Goal: Information Seeking & Learning: Learn about a topic

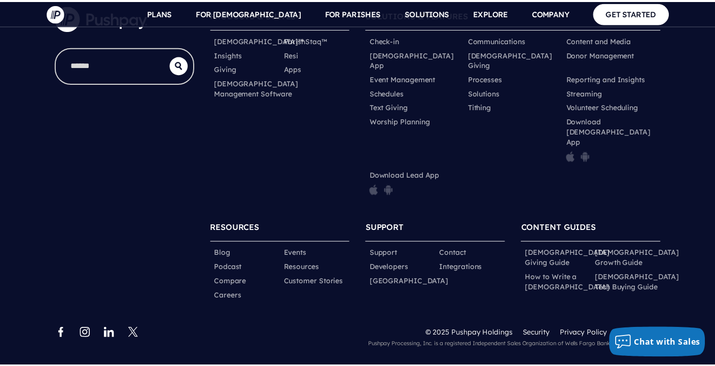
scroll to position [5106, 0]
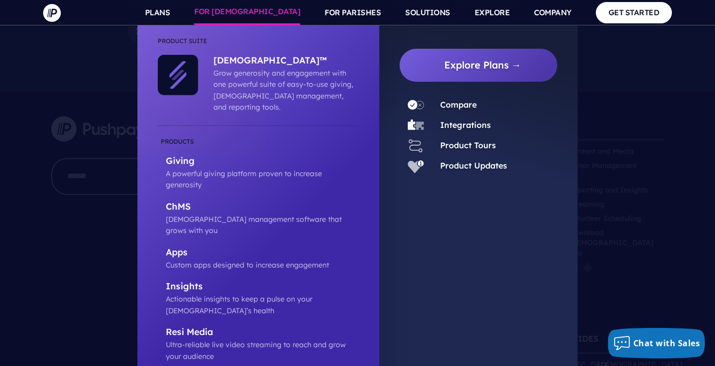
click at [264, 14] on link "FOR [DEMOGRAPHIC_DATA]" at bounding box center [247, 12] width 106 height 25
click at [248, 61] on p "[DEMOGRAPHIC_DATA]™" at bounding box center [283, 61] width 140 height 13
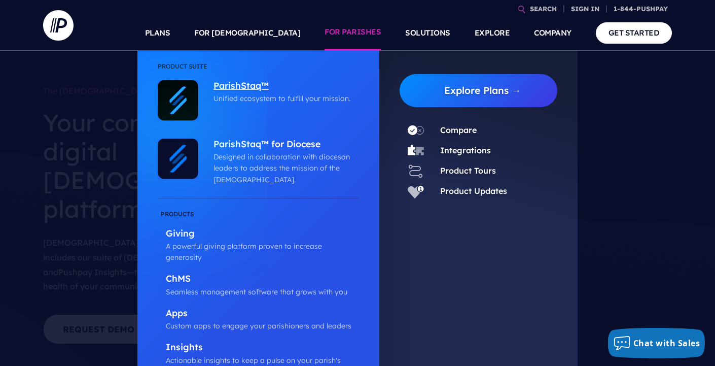
click at [239, 92] on p "ParishStaq™" at bounding box center [283, 86] width 140 height 13
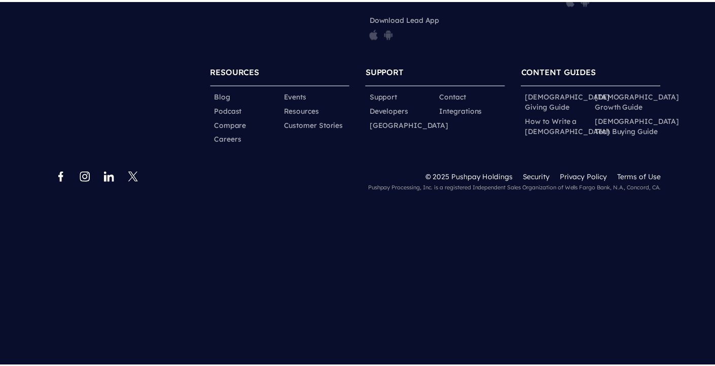
scroll to position [4568, 0]
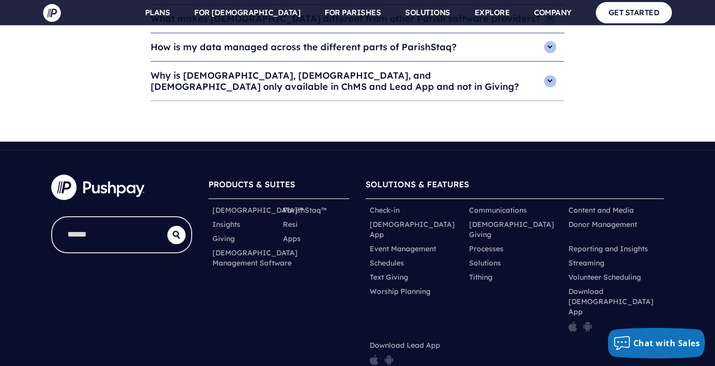
click at [141, 170] on div at bounding box center [121, 323] width 157 height 314
